Goal: Task Accomplishment & Management: Manage account settings

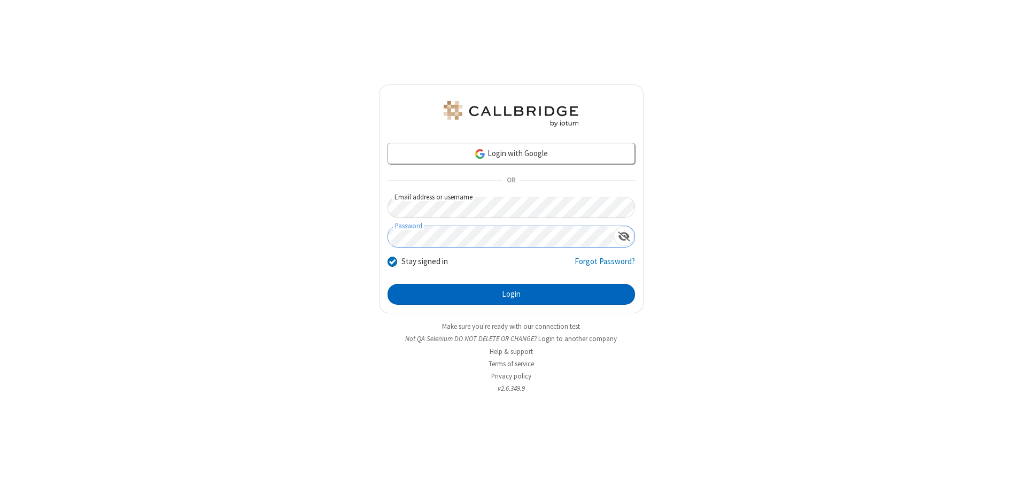
click at [511, 294] on button "Login" at bounding box center [510, 294] width 247 height 21
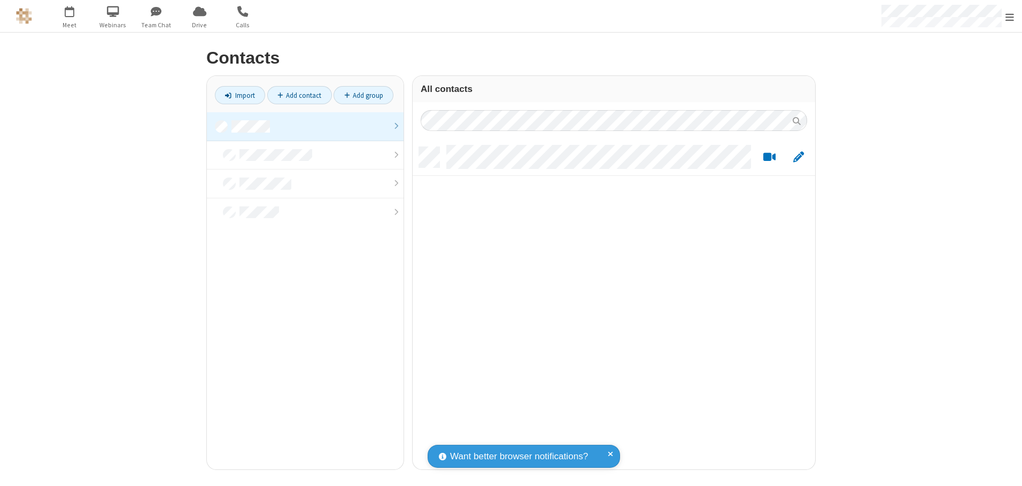
scroll to position [322, 394]
click at [305, 126] on link at bounding box center [305, 126] width 197 height 29
click at [798, 157] on span "Edit" at bounding box center [798, 157] width 11 height 13
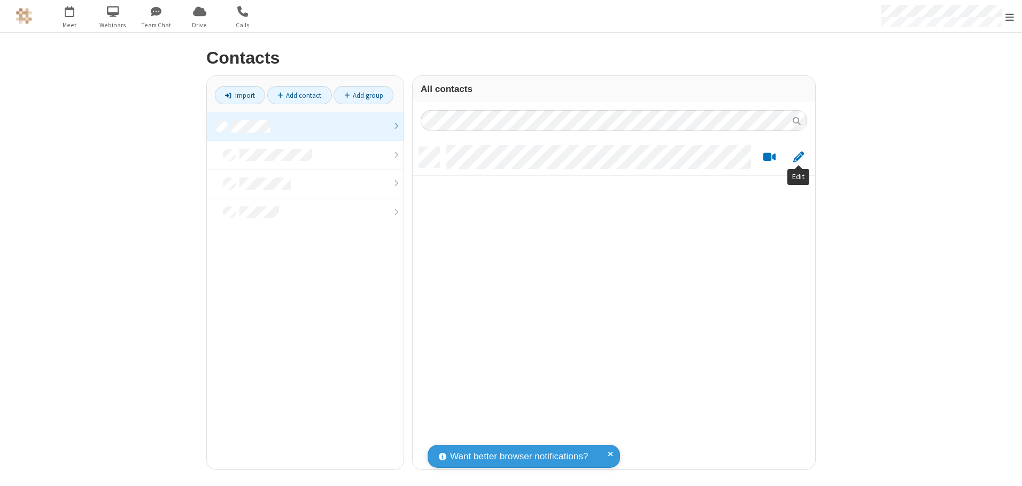
scroll to position [322, 394]
click at [305, 126] on link at bounding box center [305, 126] width 197 height 29
